Goal: Task Accomplishment & Management: Manage account settings

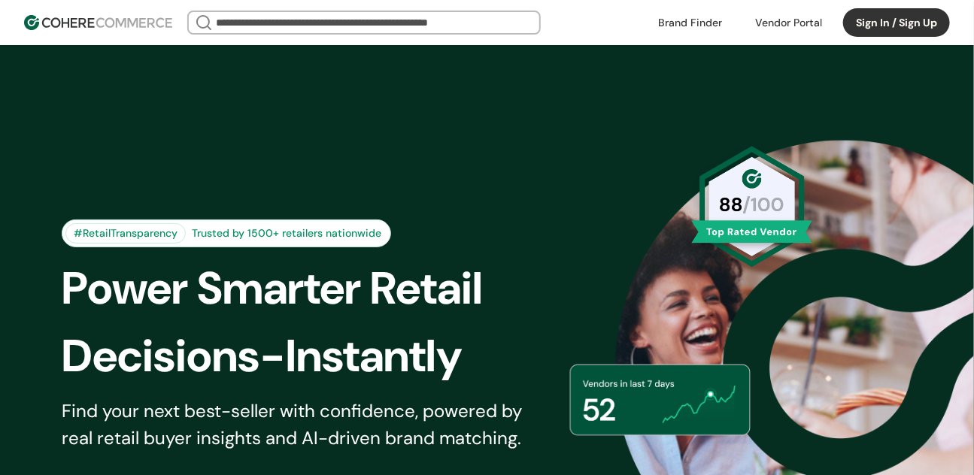
click at [892, 29] on button "Sign In / Sign Up" at bounding box center [896, 22] width 107 height 29
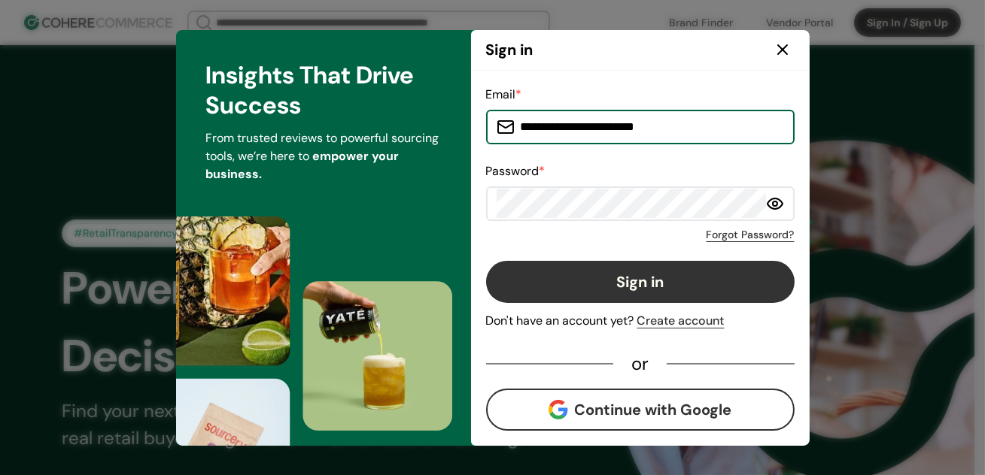
click at [630, 125] on input "**********" at bounding box center [649, 127] width 269 height 30
type input "*"
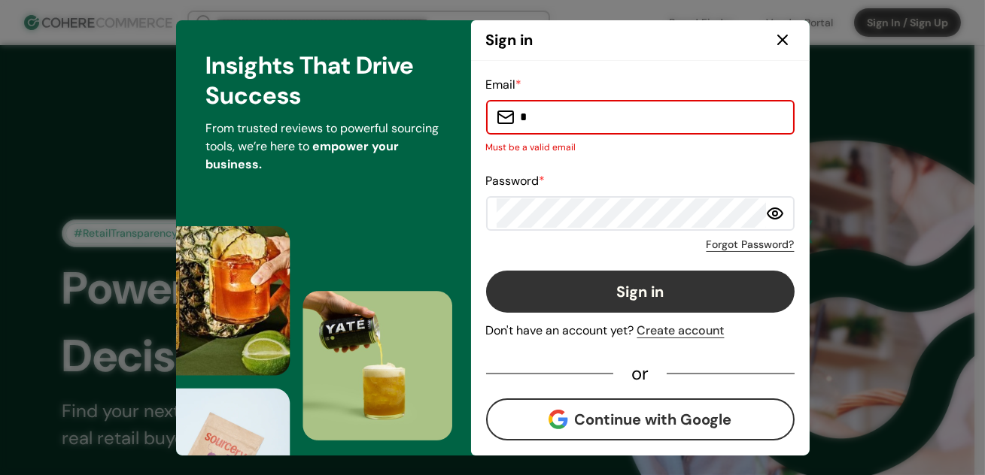
click at [618, 141] on p "Must be a valid email" at bounding box center [640, 148] width 308 height 14
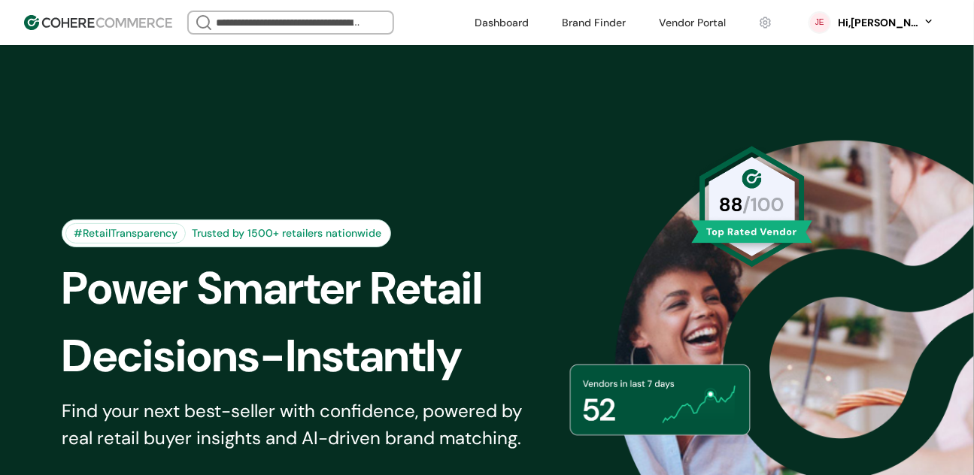
click at [931, 26] on div "Hi, Jean" at bounding box center [886, 23] width 98 height 16
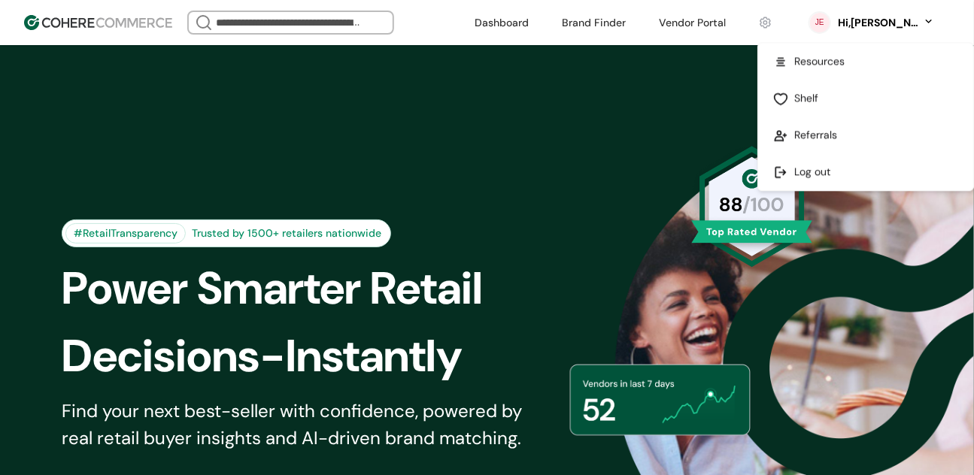
click at [818, 169] on link at bounding box center [865, 171] width 215 height 37
